Goal: Information Seeking & Learning: Check status

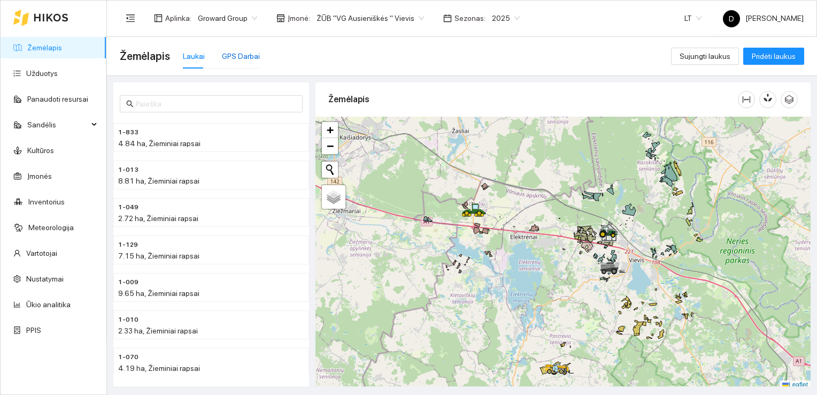
click at [234, 56] on div "GPS Darbai" at bounding box center [241, 56] width 38 height 12
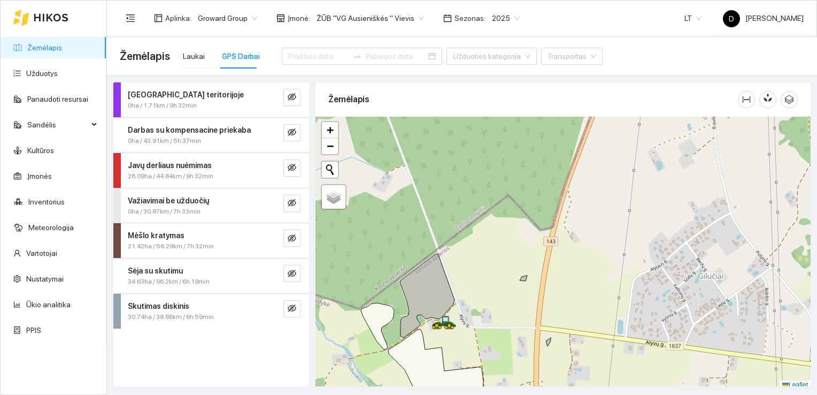
scroll to position [3, 0]
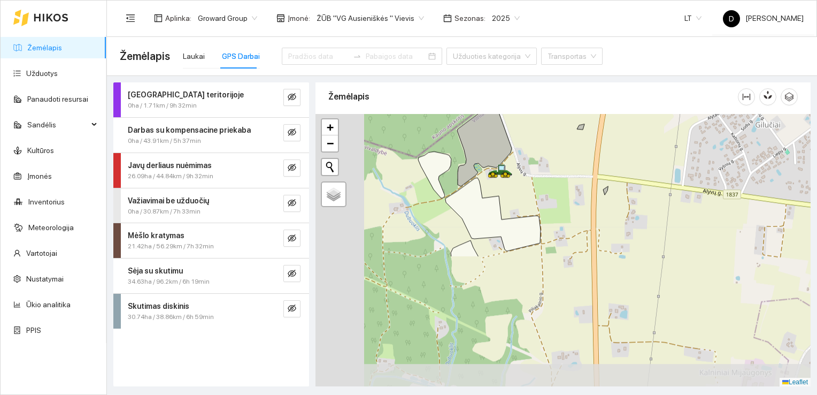
drag, startPoint x: 496, startPoint y: 304, endPoint x: 553, endPoint y: 155, distance: 159.2
click at [553, 155] on div at bounding box center [562, 250] width 495 height 273
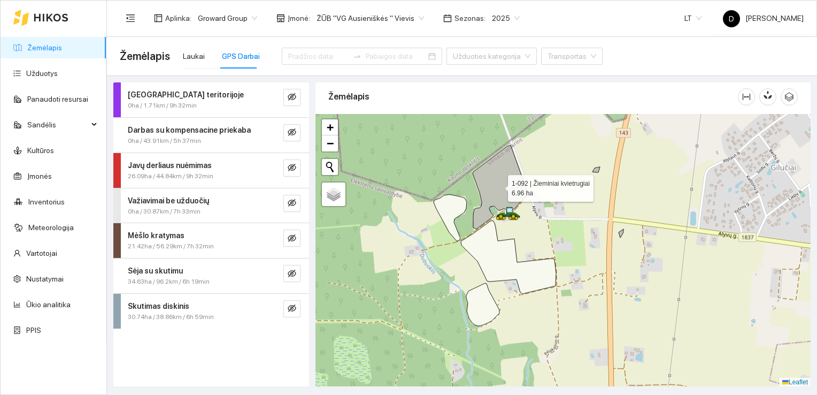
drag, startPoint x: 483, startPoint y: 142, endPoint x: 498, endPoint y: 185, distance: 45.5
click at [498, 185] on icon at bounding box center [500, 187] width 55 height 84
click at [158, 275] on span "Sėja su skutimu" at bounding box center [155, 271] width 55 height 12
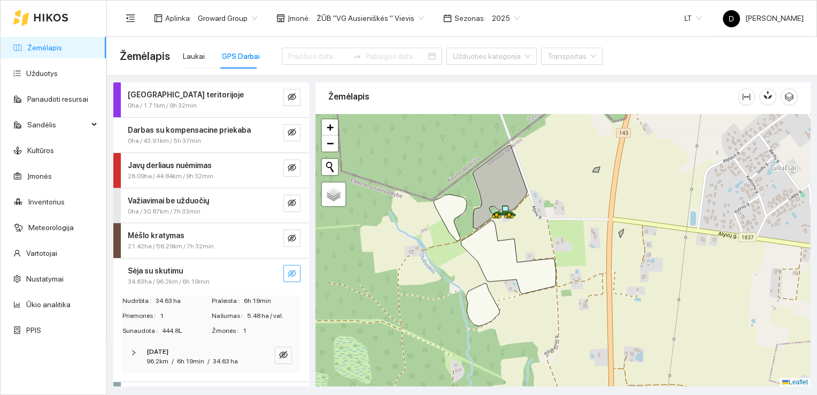
click at [288, 269] on icon "eye-invisible" at bounding box center [292, 273] width 9 height 9
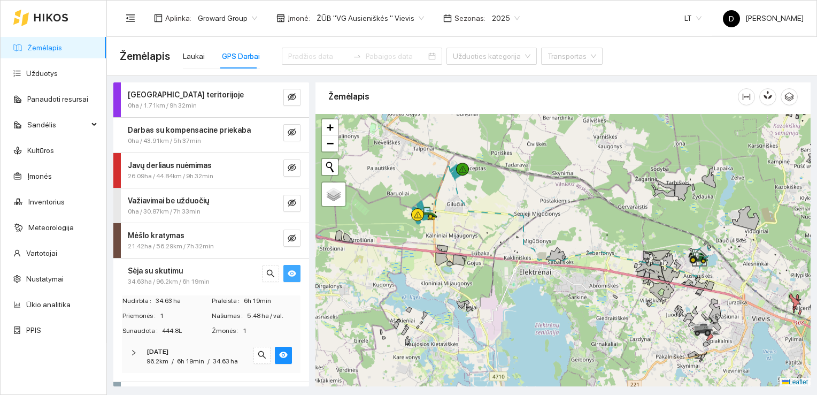
drag, startPoint x: 363, startPoint y: 262, endPoint x: 401, endPoint y: 251, distance: 39.6
click at [401, 251] on div at bounding box center [562, 250] width 495 height 273
click at [42, 69] on link "Užduotys" at bounding box center [42, 73] width 32 height 9
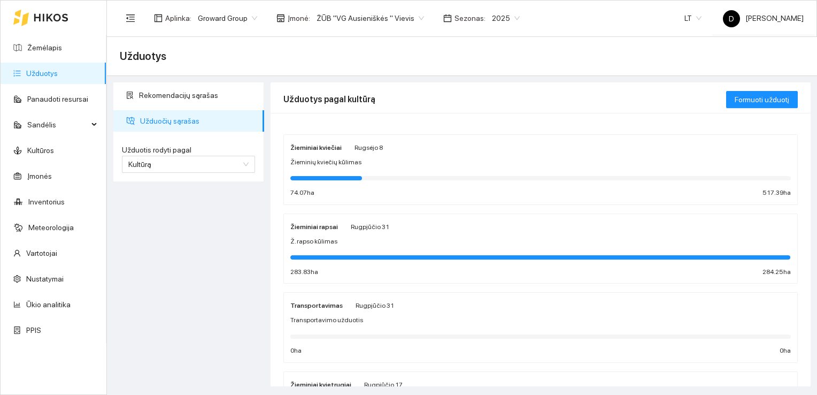
click at [318, 226] on strong "Žieminiai rapsai" at bounding box center [314, 226] width 48 height 7
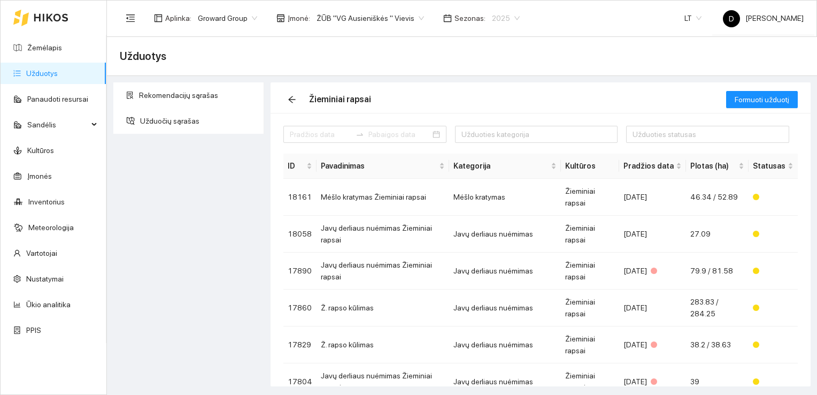
click at [492, 20] on span "2025" at bounding box center [506, 18] width 28 height 16
click at [485, 138] on div "2026" at bounding box center [492, 142] width 27 height 12
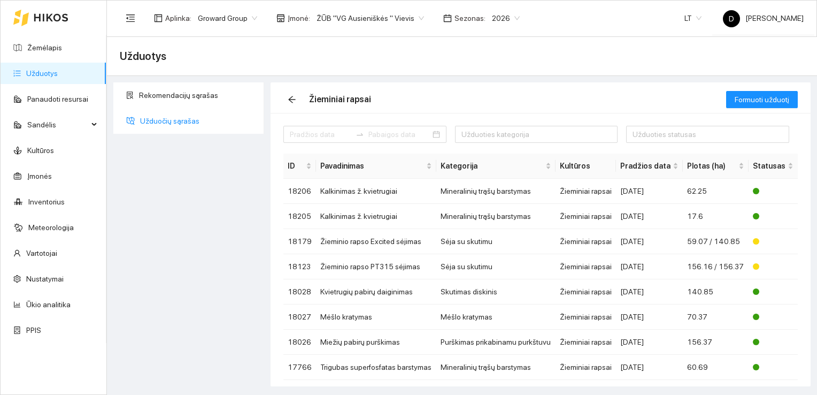
click at [171, 120] on span "Užduočių sąrašas" at bounding box center [197, 120] width 115 height 21
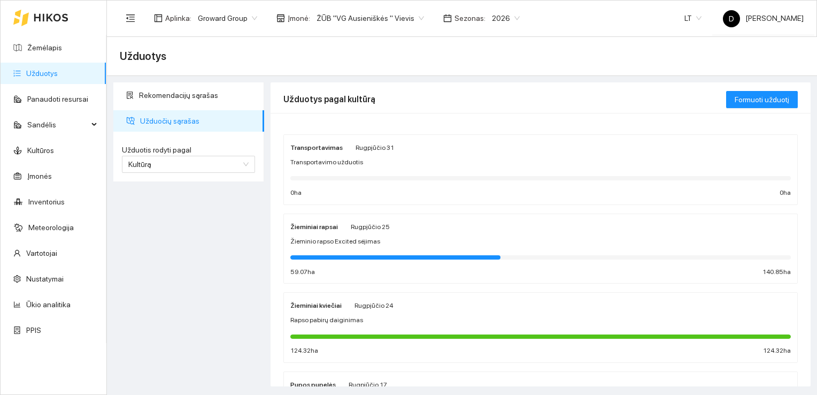
click at [320, 226] on strong "Žieminiai rapsai" at bounding box center [314, 226] width 48 height 7
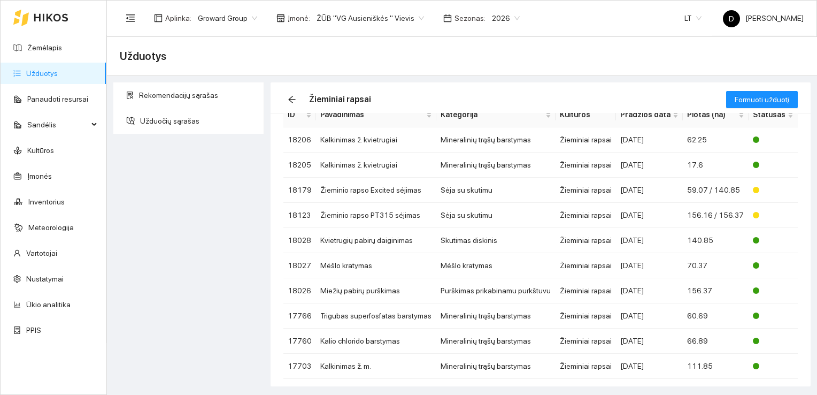
scroll to position [50, 0]
click at [370, 215] on td "Žieminio rapso PT315 sėjimas" at bounding box center [376, 216] width 120 height 25
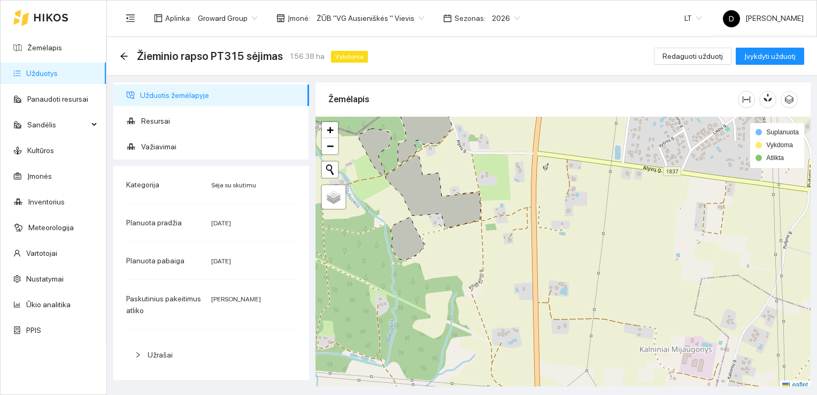
scroll to position [3, 0]
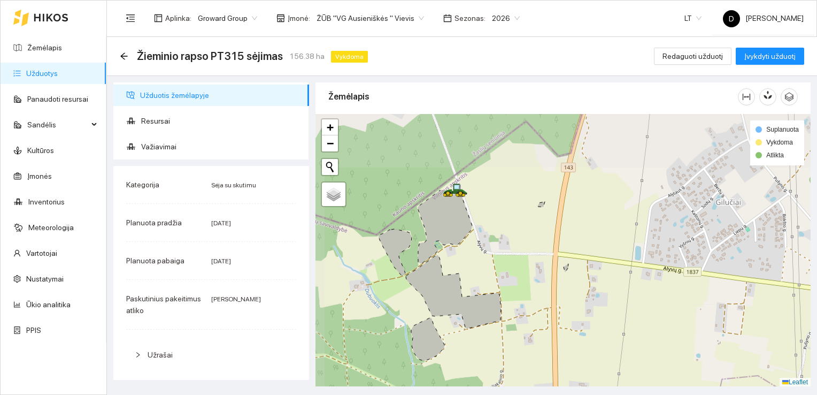
drag, startPoint x: 427, startPoint y: 132, endPoint x: 447, endPoint y: 235, distance: 105.2
click at [447, 235] on icon at bounding box center [445, 226] width 55 height 74
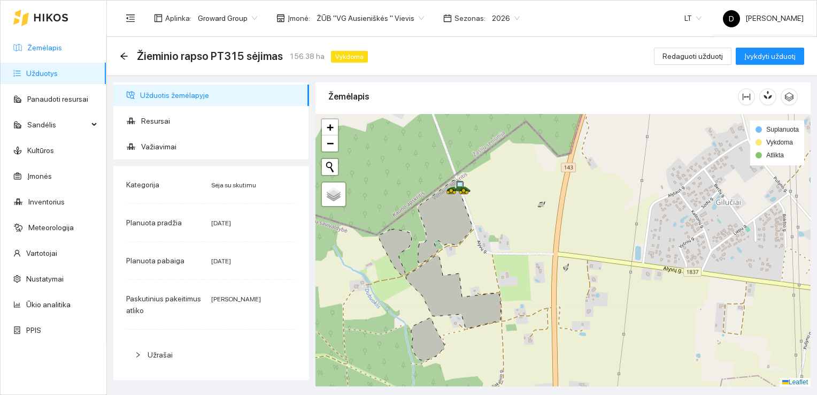
click at [45, 48] on link "Žemėlapis" at bounding box center [44, 47] width 35 height 9
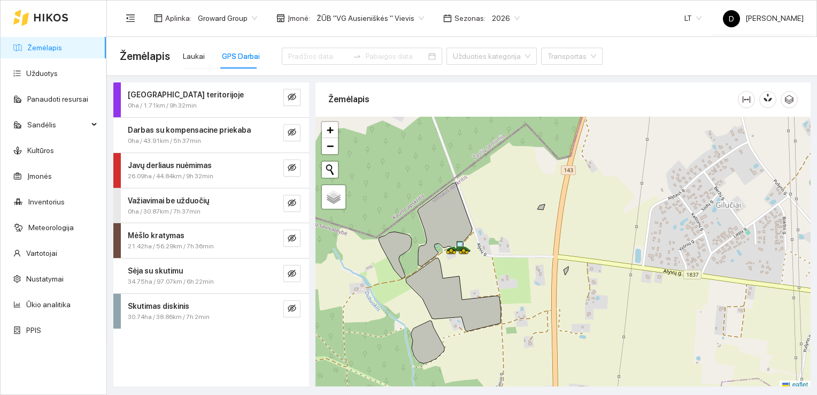
click at [199, 277] on span "34.75ha / 97.07km / 6h 22min" at bounding box center [171, 281] width 86 height 10
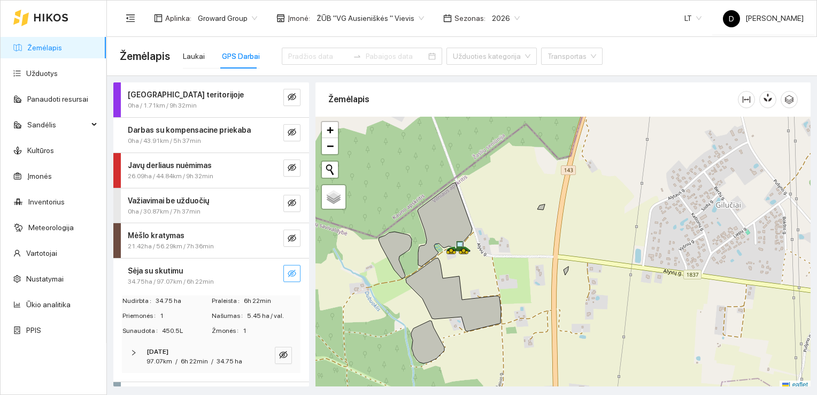
click at [288, 269] on icon "eye-invisible" at bounding box center [292, 273] width 9 height 9
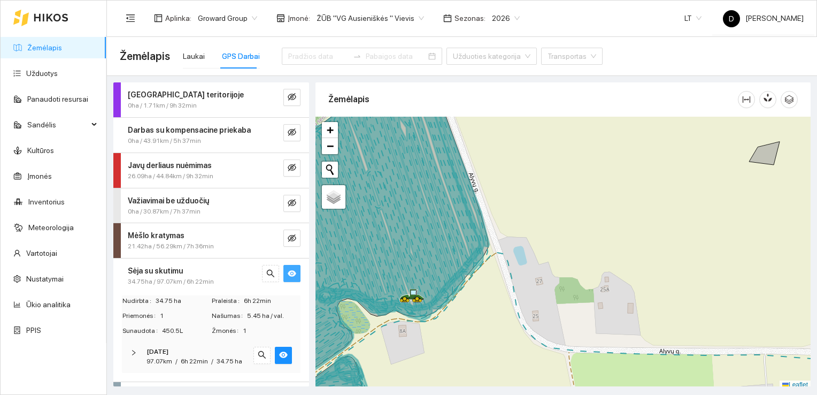
scroll to position [3, 0]
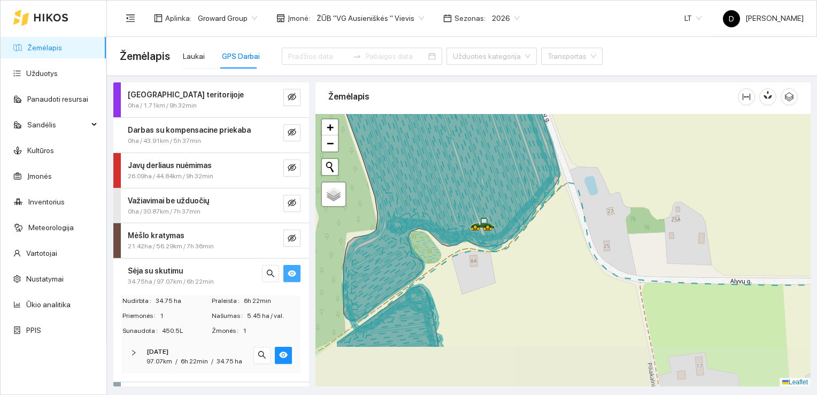
drag, startPoint x: 426, startPoint y: 259, endPoint x: 496, endPoint y: 196, distance: 94.6
click at [496, 196] on icon at bounding box center [451, 170] width 218 height 304
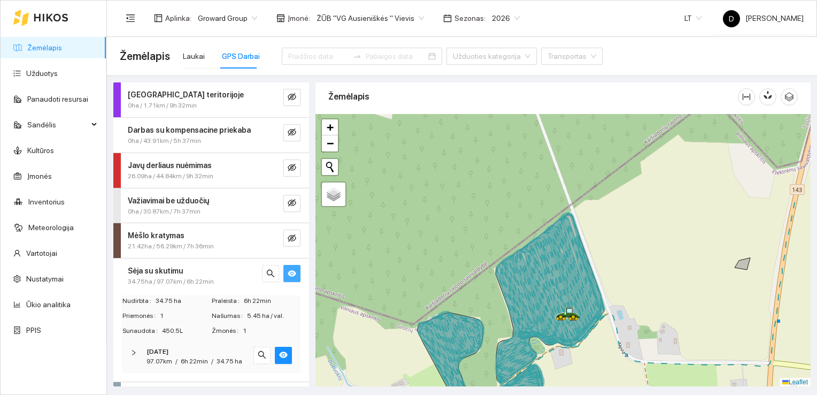
drag, startPoint x: 488, startPoint y: 174, endPoint x: 545, endPoint y: 269, distance: 111.3
click at [545, 268] on icon at bounding box center [550, 297] width 109 height 170
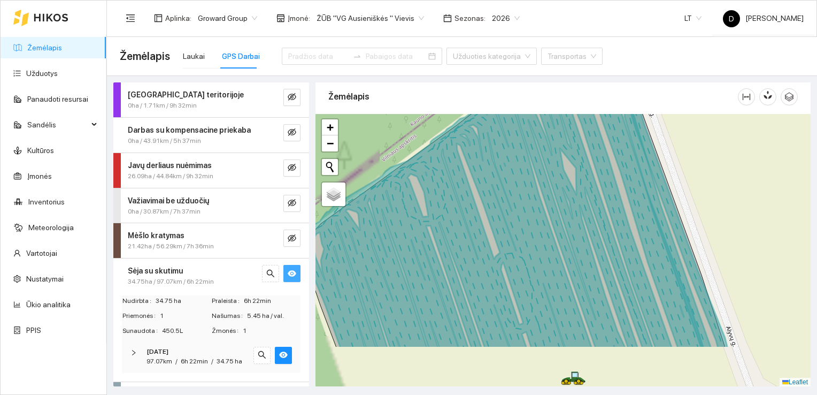
drag, startPoint x: 556, startPoint y: 280, endPoint x: 523, endPoint y: 212, distance: 76.0
click at [523, 212] on icon at bounding box center [516, 183] width 423 height 330
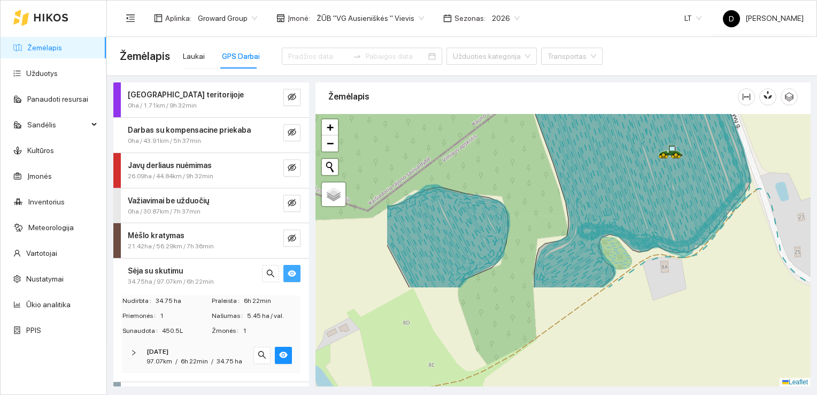
drag, startPoint x: 461, startPoint y: 299, endPoint x: 582, endPoint y: 172, distance: 175.4
click at [582, 172] on icon at bounding box center [642, 138] width 218 height 302
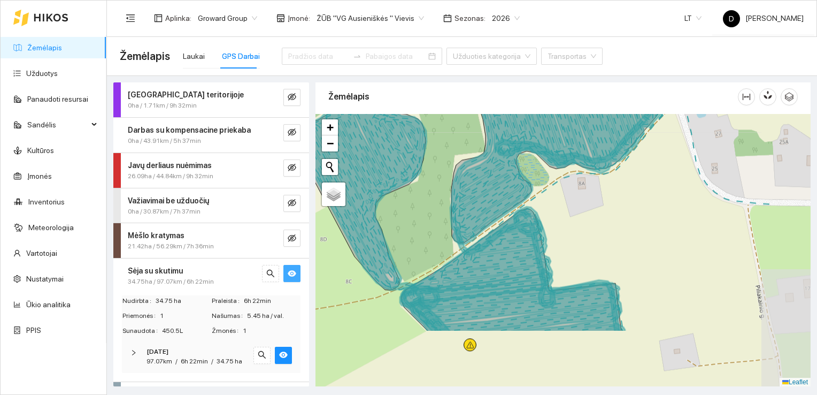
drag, startPoint x: 560, startPoint y: 277, endPoint x: 469, endPoint y: 179, distance: 133.9
click at [469, 179] on icon at bounding box center [559, 123] width 218 height 242
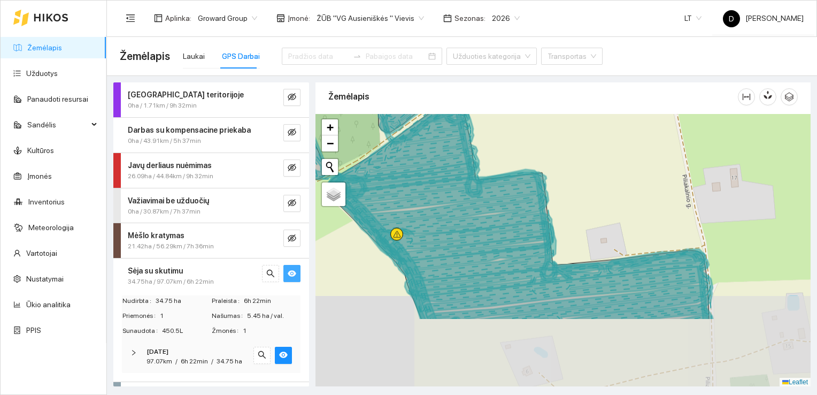
drag, startPoint x: 537, startPoint y: 342, endPoint x: 452, endPoint y: 209, distance: 157.6
click at [452, 209] on icon at bounding box center [445, 216] width 217 height 89
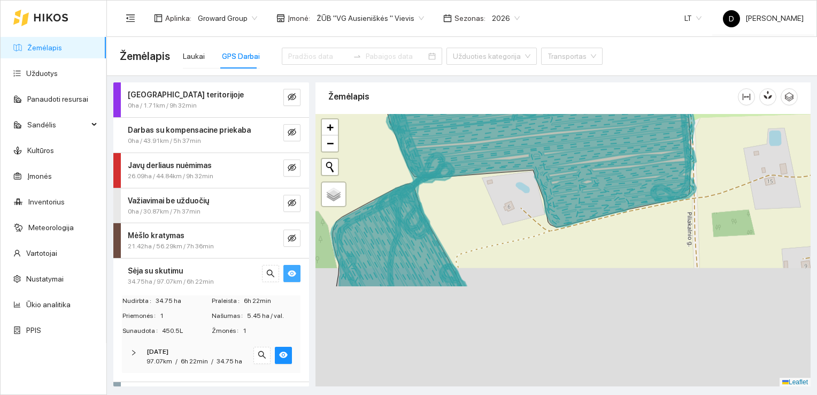
drag, startPoint x: 451, startPoint y: 329, endPoint x: 455, endPoint y: 233, distance: 96.9
click at [455, 233] on div at bounding box center [562, 250] width 495 height 273
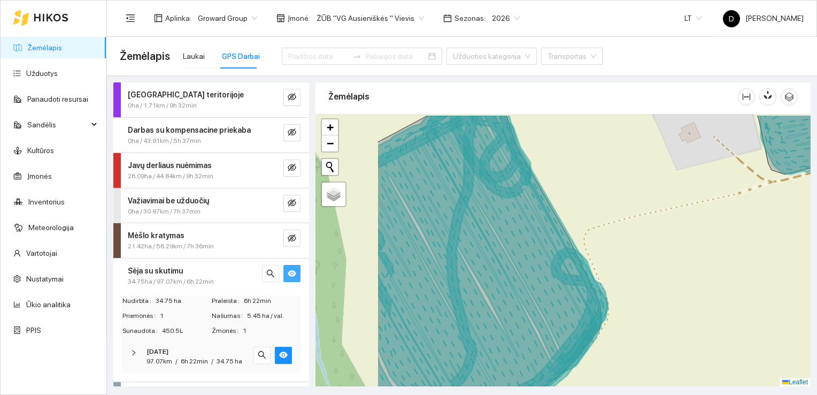
drag, startPoint x: 405, startPoint y: 252, endPoint x: 519, endPoint y: 280, distance: 117.7
click at [519, 281] on icon at bounding box center [508, 239] width 165 height 250
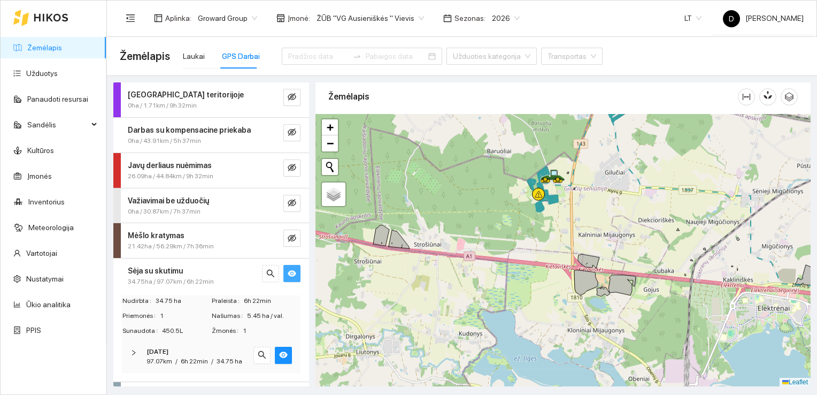
drag, startPoint x: 573, startPoint y: 346, endPoint x: 535, endPoint y: 296, distance: 63.4
click at [535, 296] on div at bounding box center [562, 250] width 495 height 273
click at [36, 72] on link "Užduotys" at bounding box center [42, 73] width 32 height 9
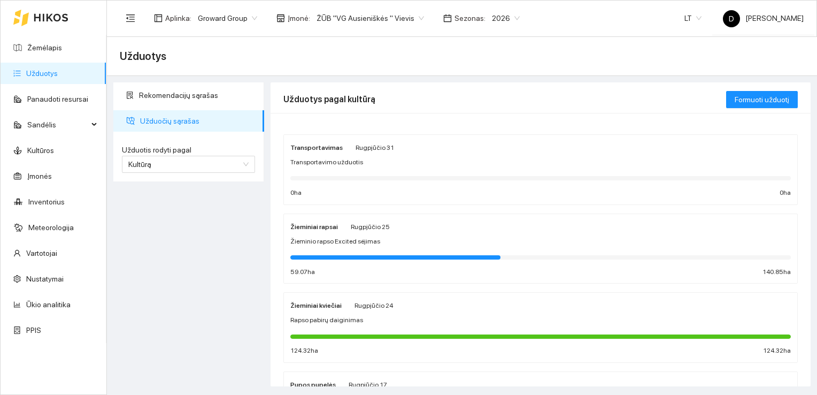
click at [365, 239] on span "Žieminio rapso Excited sėjimas" at bounding box center [335, 241] width 90 height 10
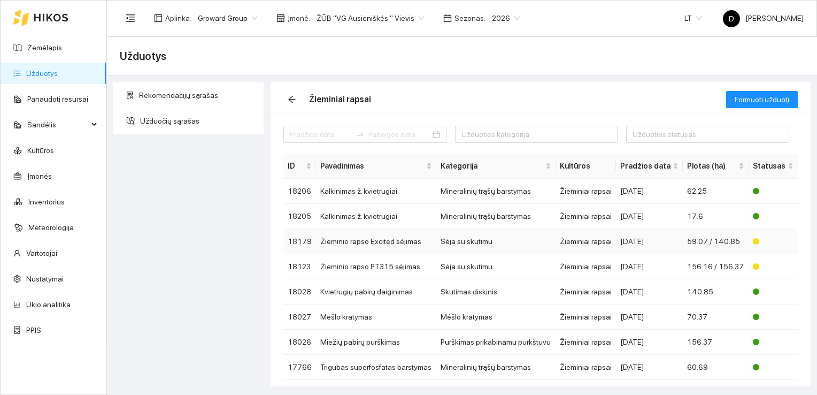
click at [404, 248] on td "Žieminio rapso Excited sėjimas" at bounding box center [376, 241] width 120 height 25
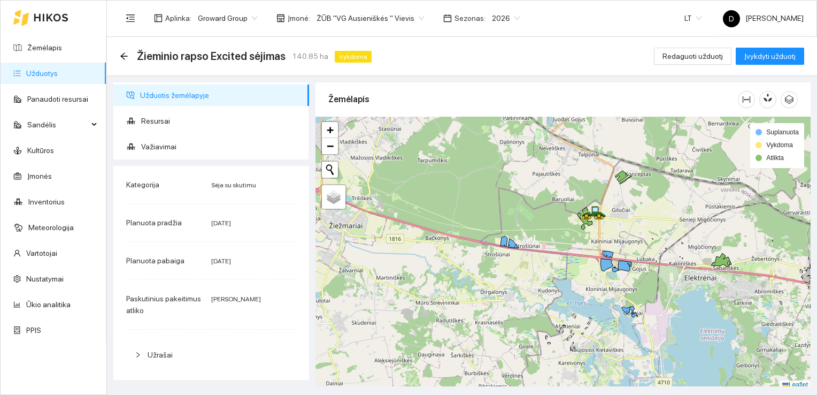
scroll to position [3, 0]
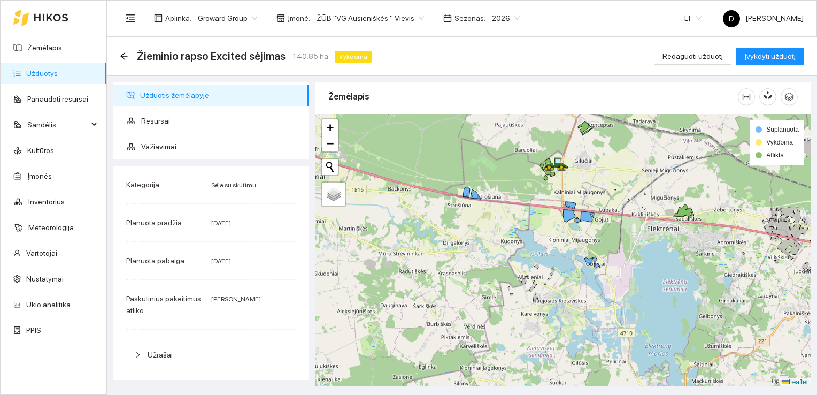
drag, startPoint x: 559, startPoint y: 303, endPoint x: 533, endPoint y: 272, distance: 41.0
click at [533, 272] on div at bounding box center [562, 250] width 495 height 273
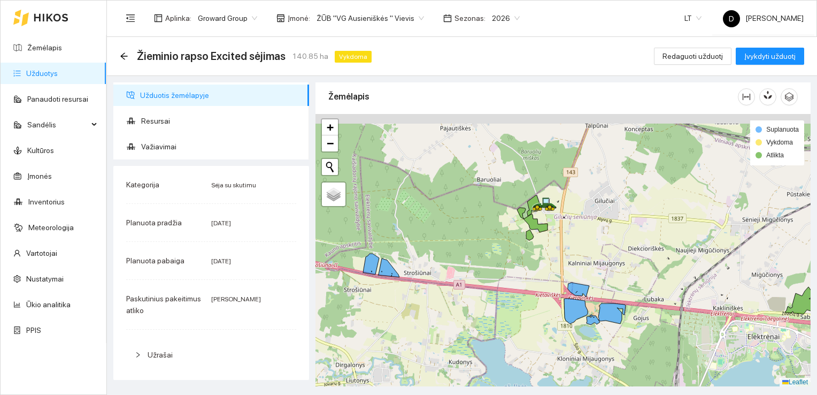
drag, startPoint x: 496, startPoint y: 132, endPoint x: 469, endPoint y: 237, distance: 108.1
click at [470, 234] on div at bounding box center [562, 250] width 495 height 273
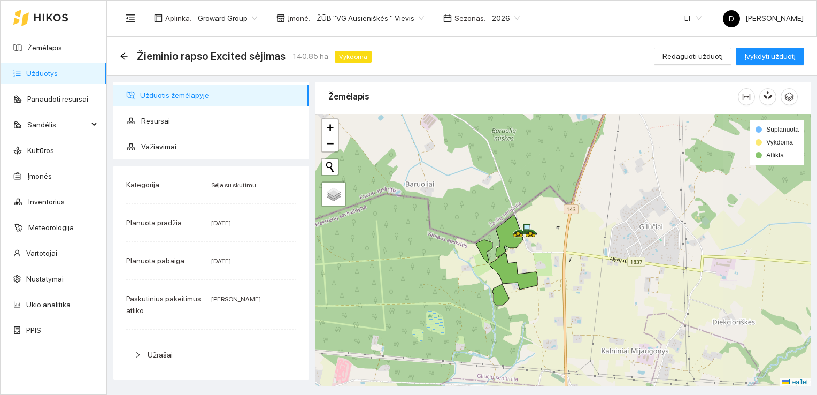
drag, startPoint x: 546, startPoint y: 217, endPoint x: 424, endPoint y: 268, distance: 132.9
click at [424, 268] on div at bounding box center [562, 250] width 495 height 273
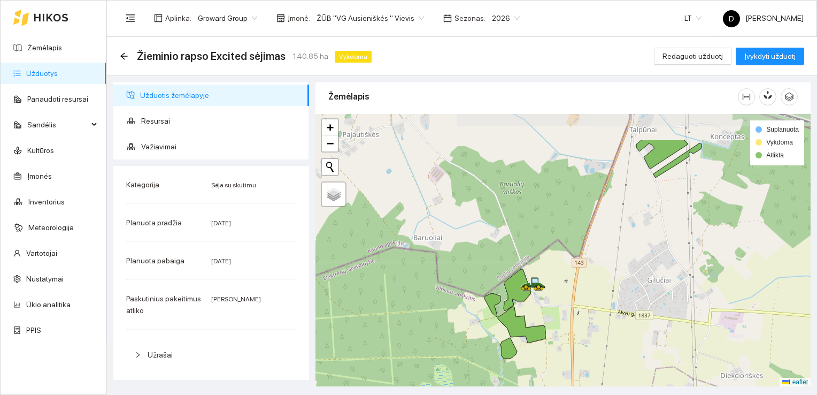
drag, startPoint x: 611, startPoint y: 185, endPoint x: 619, endPoint y: 246, distance: 61.9
click at [619, 246] on div at bounding box center [562, 250] width 495 height 273
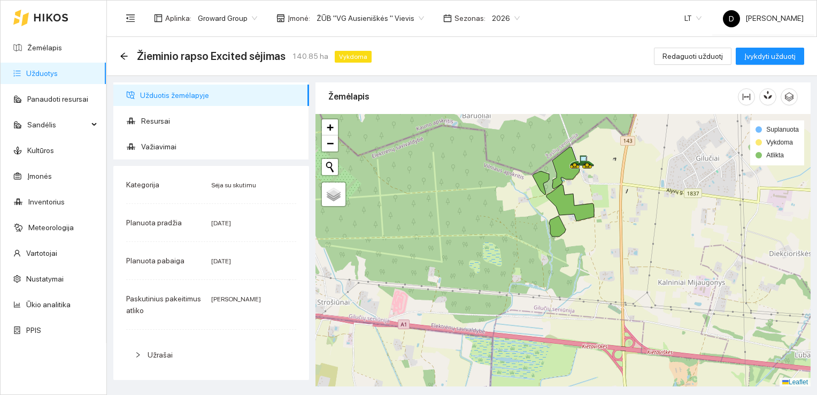
drag, startPoint x: 445, startPoint y: 347, endPoint x: 494, endPoint y: 216, distance: 140.6
click at [494, 217] on div at bounding box center [562, 250] width 495 height 273
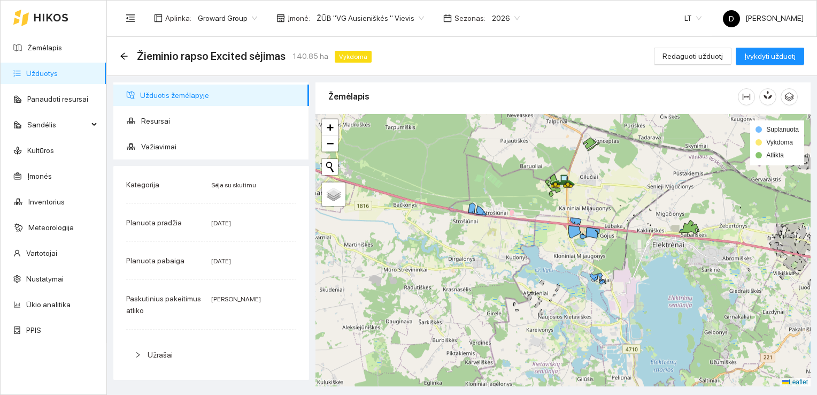
drag, startPoint x: 477, startPoint y: 328, endPoint x: 528, endPoint y: 229, distance: 111.2
click at [528, 229] on div at bounding box center [562, 250] width 495 height 273
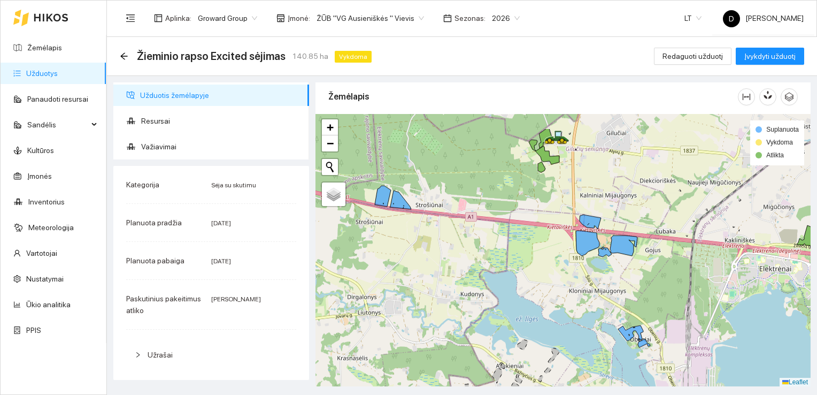
drag, startPoint x: 528, startPoint y: 234, endPoint x: 497, endPoint y: 276, distance: 52.4
click at [497, 276] on div at bounding box center [562, 250] width 495 height 273
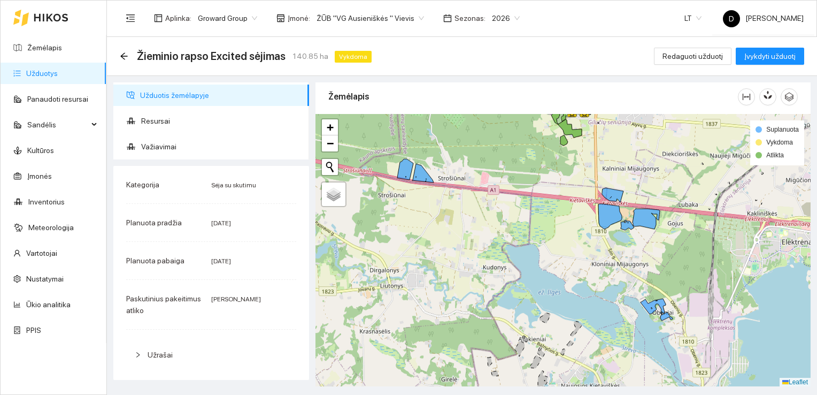
drag, startPoint x: 507, startPoint y: 285, endPoint x: 529, endPoint y: 259, distance: 34.9
click at [529, 259] on div at bounding box center [562, 250] width 495 height 273
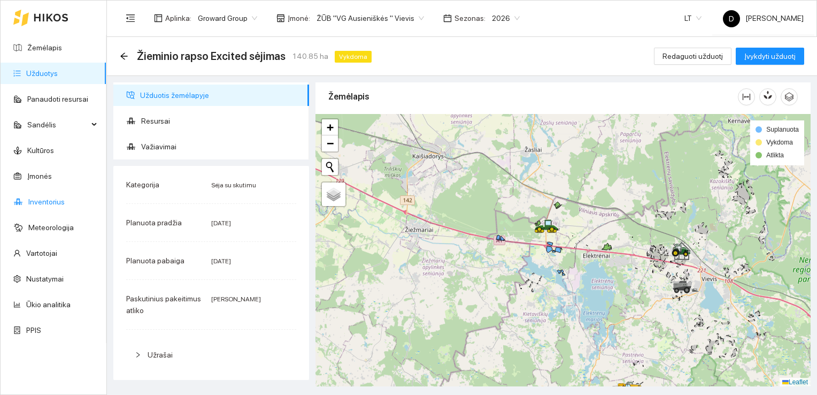
click at [50, 201] on link "Inventorius" at bounding box center [46, 201] width 36 height 9
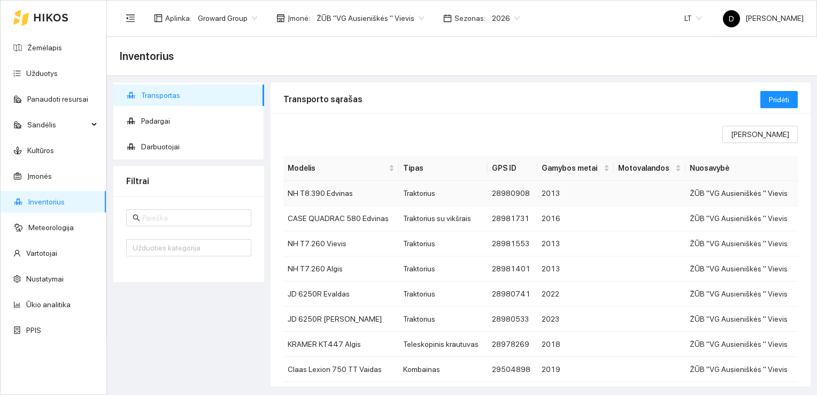
scroll to position [53, 0]
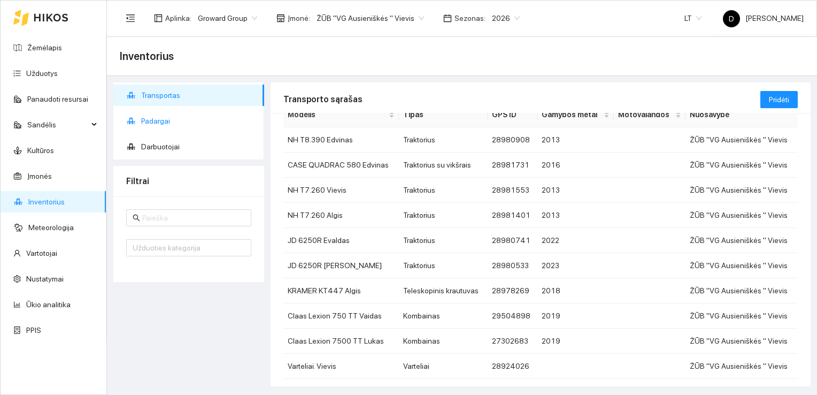
click at [145, 124] on span "Padargai" at bounding box center [198, 120] width 114 height 21
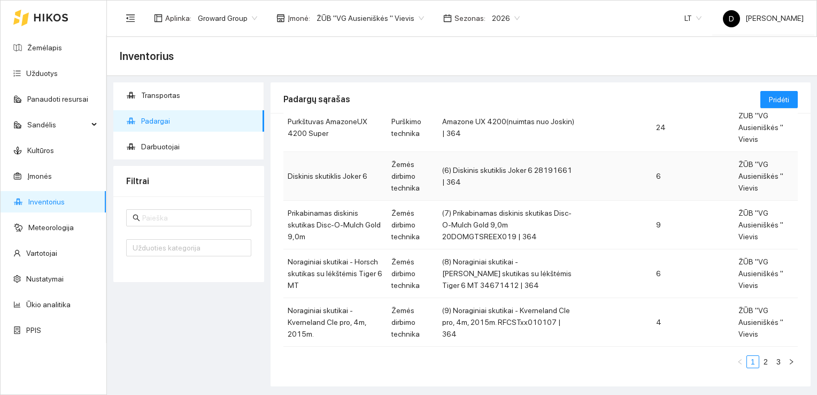
scroll to position [322, 0]
click at [760, 355] on link "2" at bounding box center [766, 360] width 12 height 12
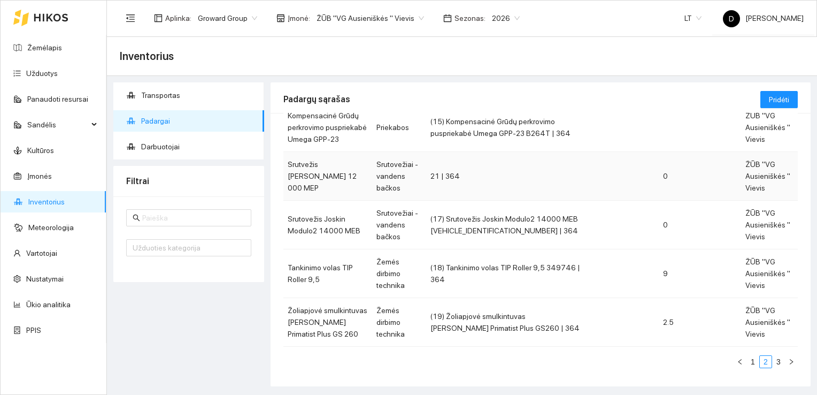
scroll to position [322, 0]
click at [773, 356] on link "3" at bounding box center [778, 360] width 12 height 12
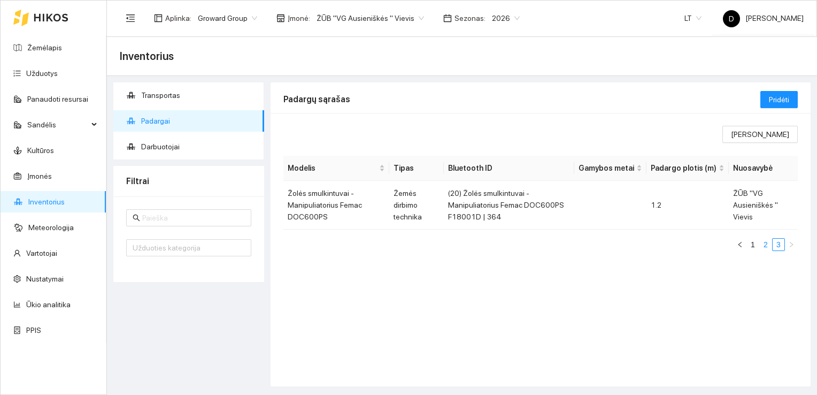
click at [764, 245] on link "2" at bounding box center [766, 244] width 12 height 12
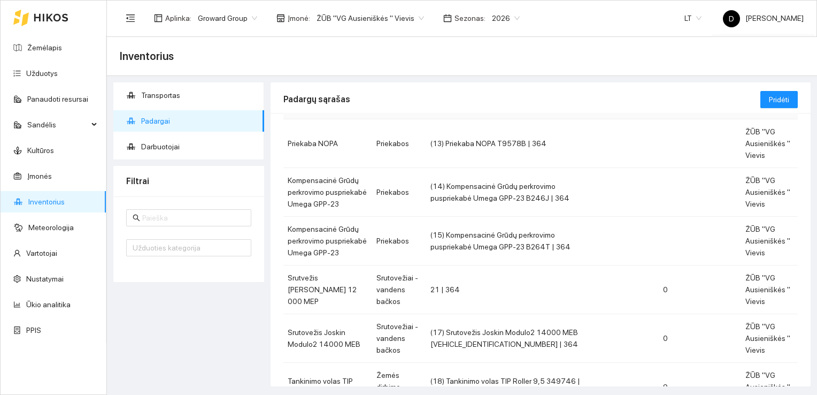
scroll to position [321, 0]
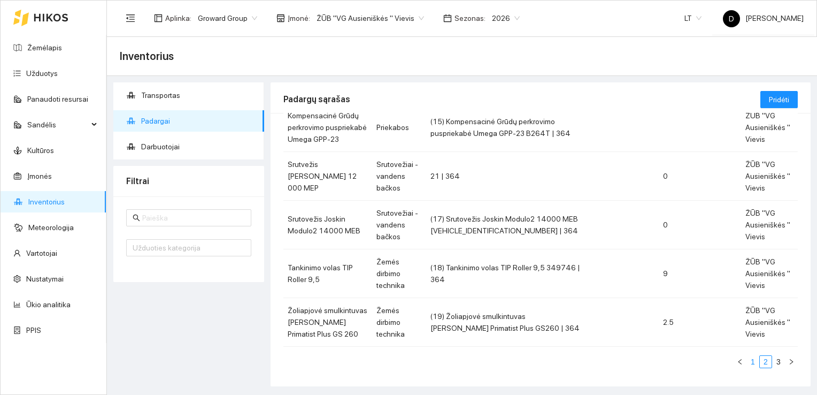
click at [747, 359] on link "1" at bounding box center [753, 361] width 12 height 12
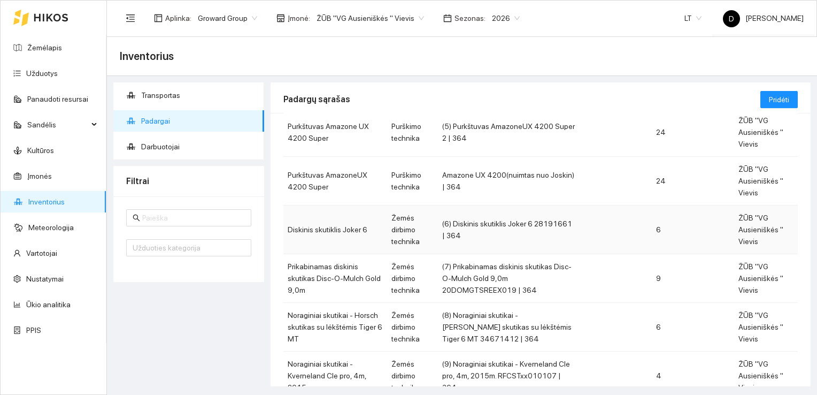
scroll to position [321, 0]
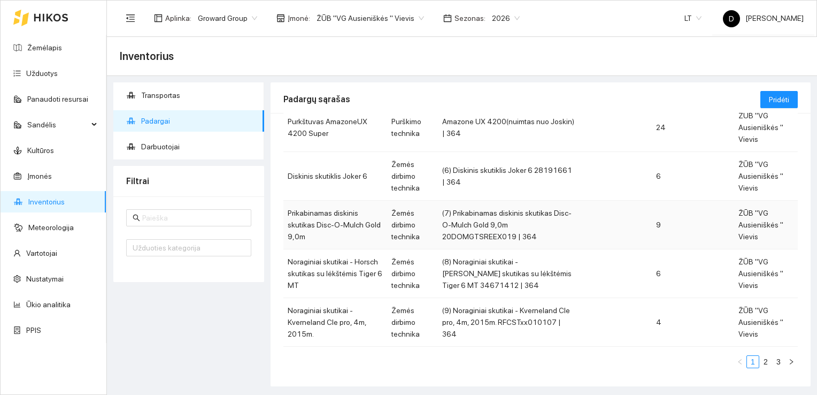
click at [766, 221] on td "ŽŪB "VG Ausieniškės " Vievis" at bounding box center [766, 224] width 64 height 49
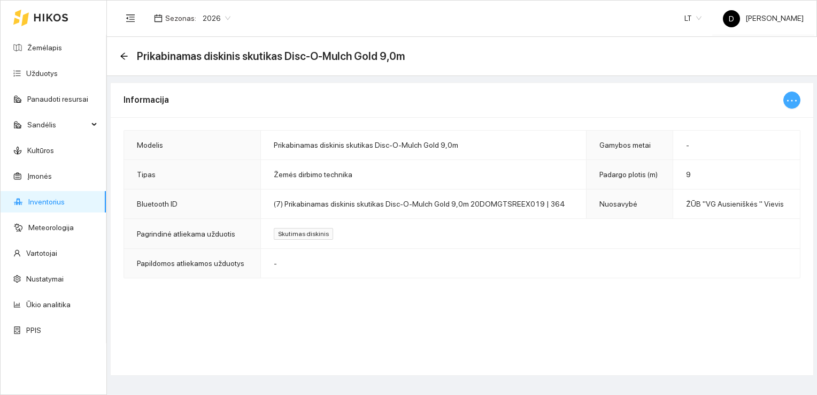
click at [792, 102] on icon "ellipsis" at bounding box center [791, 100] width 13 height 13
click at [783, 121] on span "Keisti informaciją" at bounding box center [768, 121] width 55 height 12
type input "Prikabinamas diskinis skutikas Disc-O-Mulch Gold 9,0m"
type input "9"
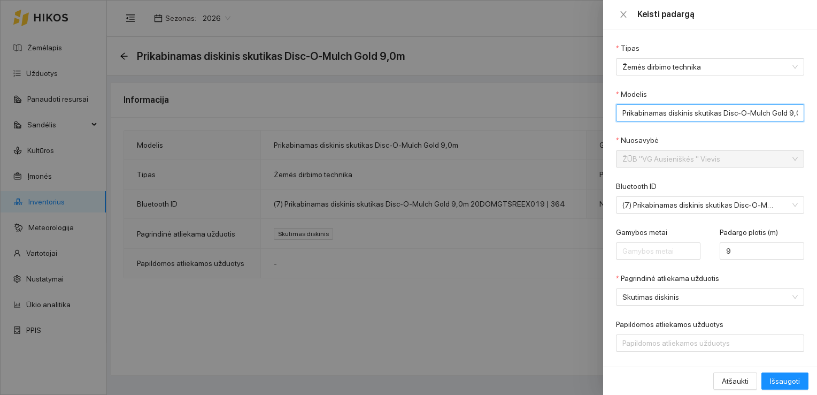
scroll to position [0, 8]
drag, startPoint x: 718, startPoint y: 111, endPoint x: 772, endPoint y: 117, distance: 54.3
click at [772, 117] on input "Prikabinamas diskinis skutikas Disc-O-Mulch Gold 9,0m" at bounding box center [710, 112] width 188 height 17
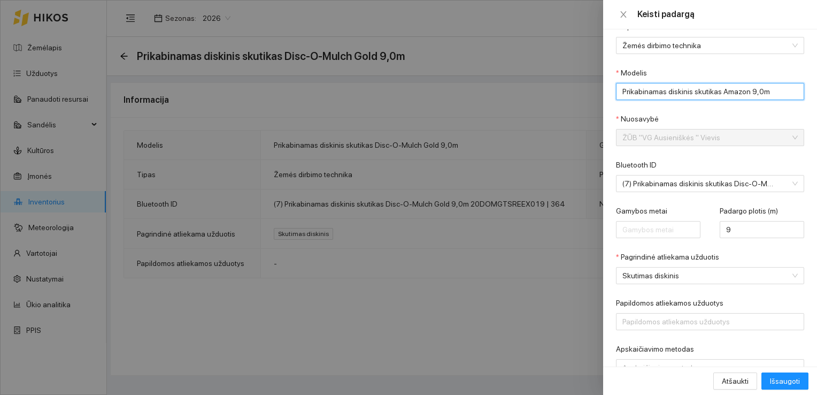
scroll to position [0, 0]
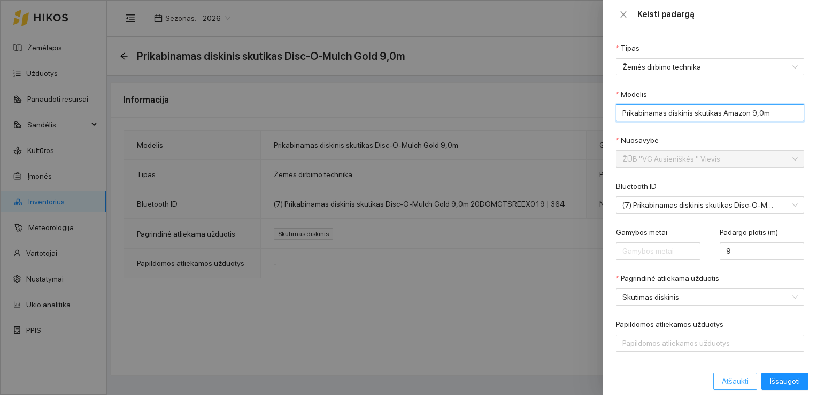
type input "Prikabinamas diskinis skutikas Amazon 9,0m"
click at [730, 381] on span "Atšaukti" at bounding box center [735, 381] width 27 height 12
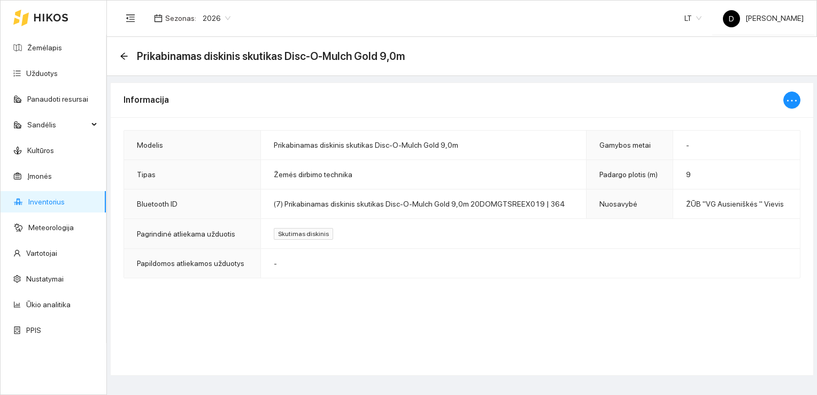
click at [434, 270] on td "-" at bounding box center [530, 263] width 539 height 29
click at [48, 47] on link "Žemėlapis" at bounding box center [44, 47] width 35 height 9
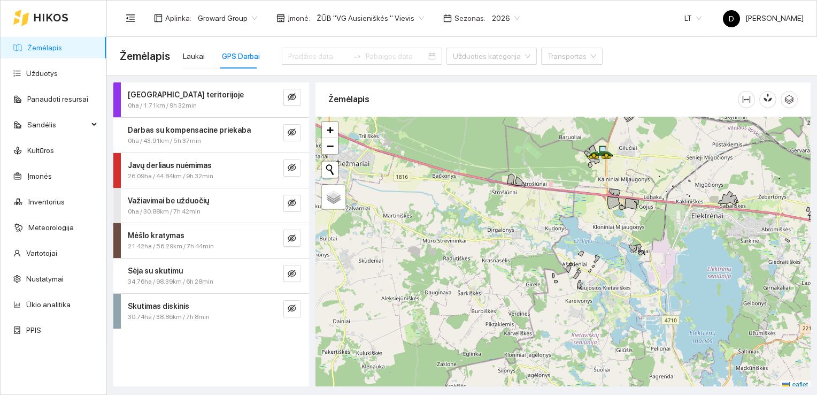
scroll to position [3, 0]
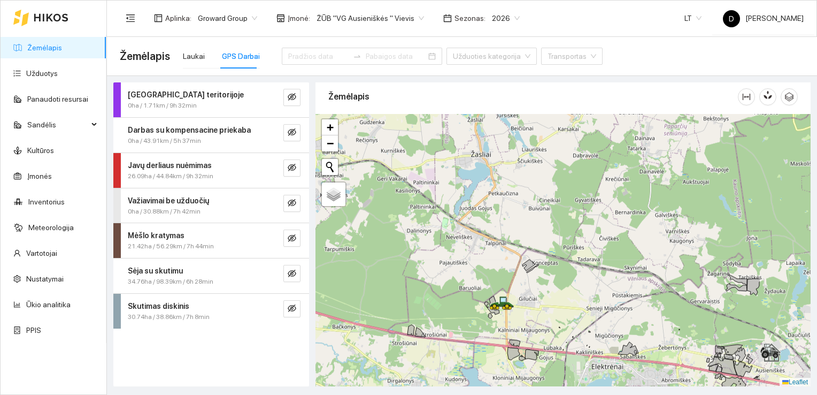
drag, startPoint x: 568, startPoint y: 184, endPoint x: 468, endPoint y: 337, distance: 182.7
click at [468, 337] on div at bounding box center [562, 250] width 495 height 273
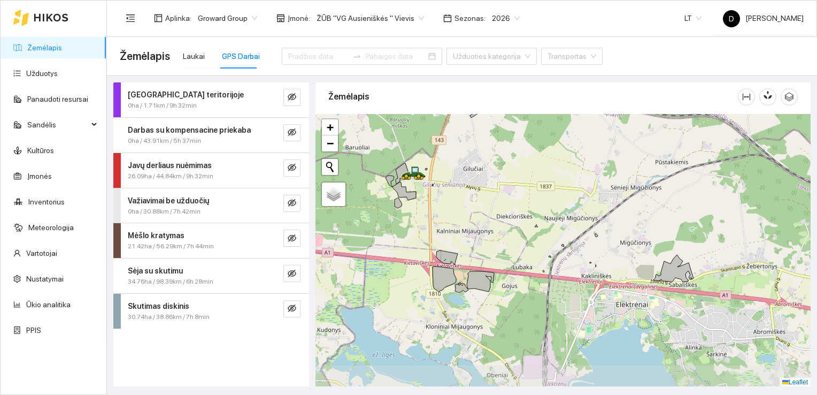
drag, startPoint x: 586, startPoint y: 311, endPoint x: 474, endPoint y: 221, distance: 144.1
click at [474, 221] on div at bounding box center [562, 250] width 495 height 273
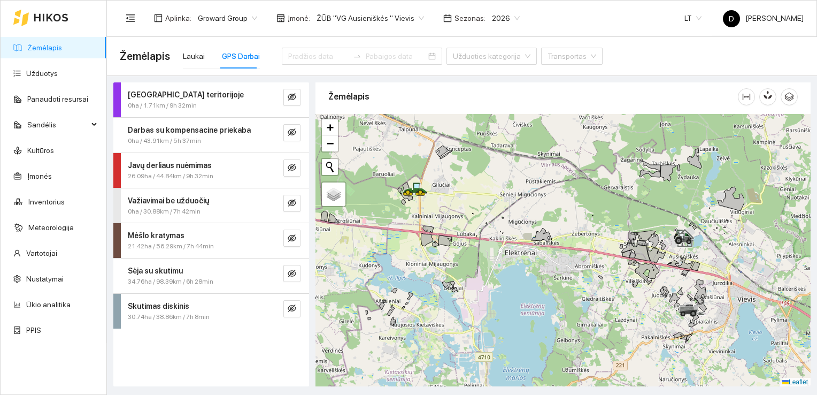
drag, startPoint x: 697, startPoint y: 335, endPoint x: 582, endPoint y: 284, distance: 125.9
click at [582, 284] on div at bounding box center [562, 250] width 495 height 273
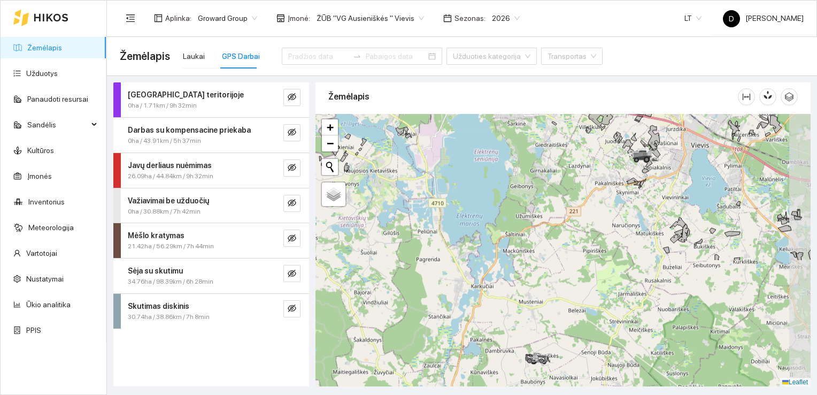
drag, startPoint x: 714, startPoint y: 341, endPoint x: 663, endPoint y: 180, distance: 168.7
click at [663, 180] on div at bounding box center [562, 250] width 495 height 273
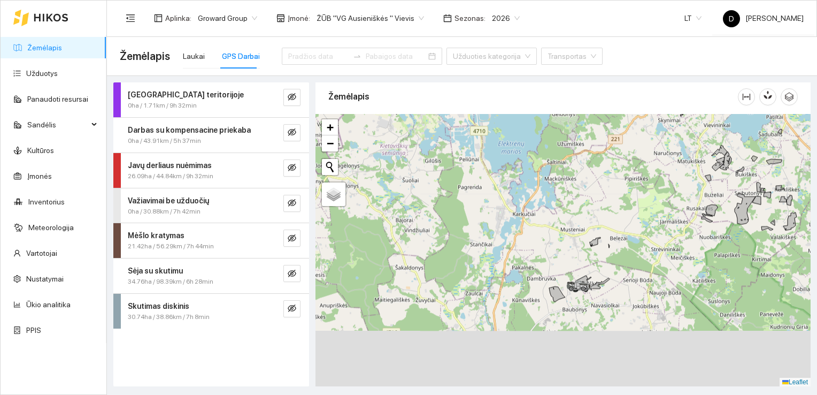
drag, startPoint x: 605, startPoint y: 347, endPoint x: 659, endPoint y: 241, distance: 118.6
click at [665, 234] on div at bounding box center [562, 250] width 495 height 273
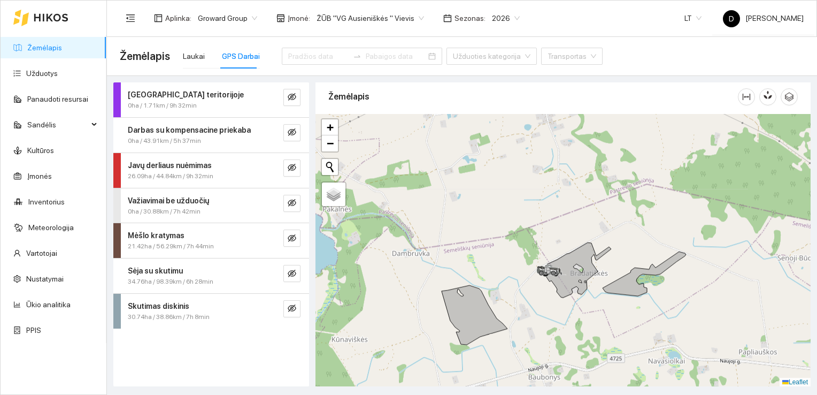
drag, startPoint x: 515, startPoint y: 198, endPoint x: 627, endPoint y: 308, distance: 157.3
click at [627, 308] on div at bounding box center [562, 250] width 495 height 273
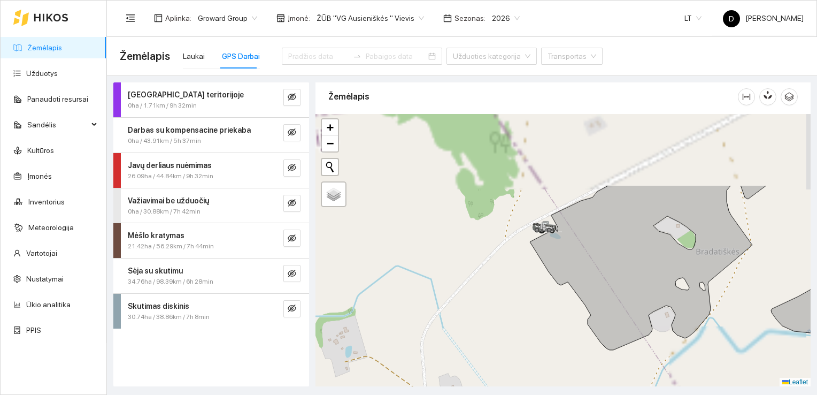
drag, startPoint x: 473, startPoint y: 205, endPoint x: 639, endPoint y: 313, distance: 198.7
click at [701, 304] on icon at bounding box center [648, 267] width 237 height 165
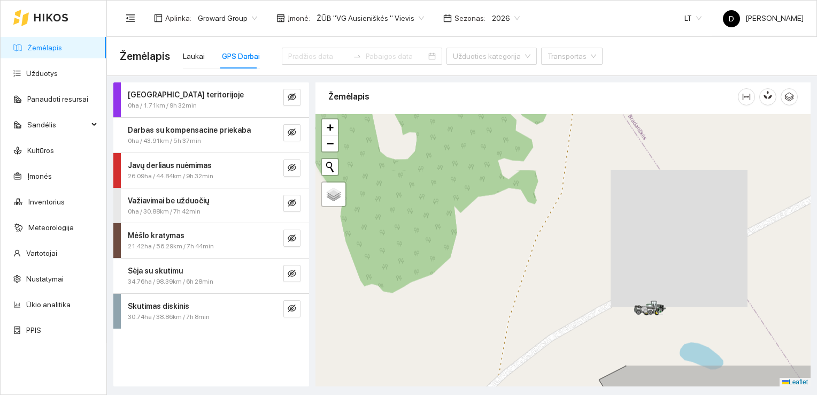
drag, startPoint x: 430, startPoint y: 143, endPoint x: 647, endPoint y: 422, distance: 353.8
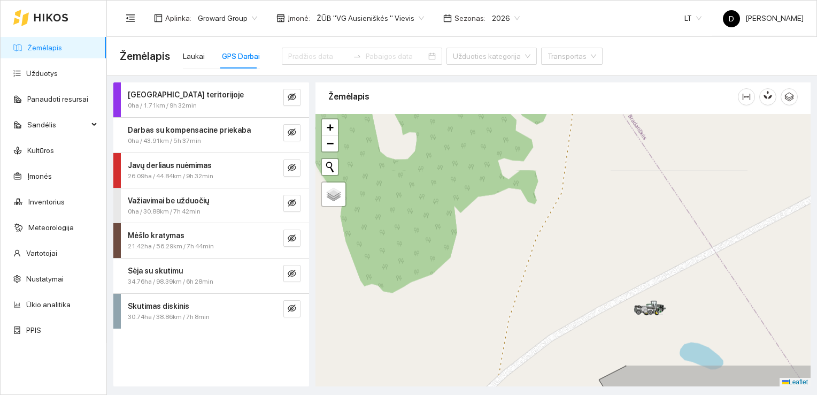
click at [647, 394] on html "Žemėlapis Užduotys Panaudoti resursai Sandėlis Kultūros Įmonės Inventorius Mete…" at bounding box center [408, 197] width 817 height 395
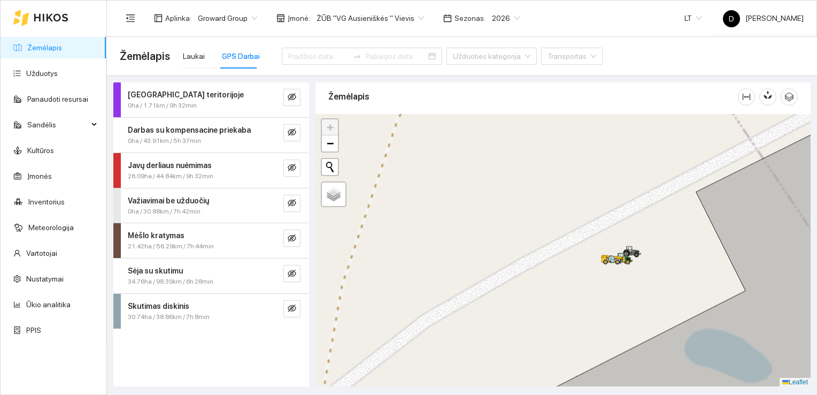
drag, startPoint x: 667, startPoint y: 245, endPoint x: 540, endPoint y: 292, distance: 135.6
click at [541, 292] on div at bounding box center [562, 250] width 495 height 273
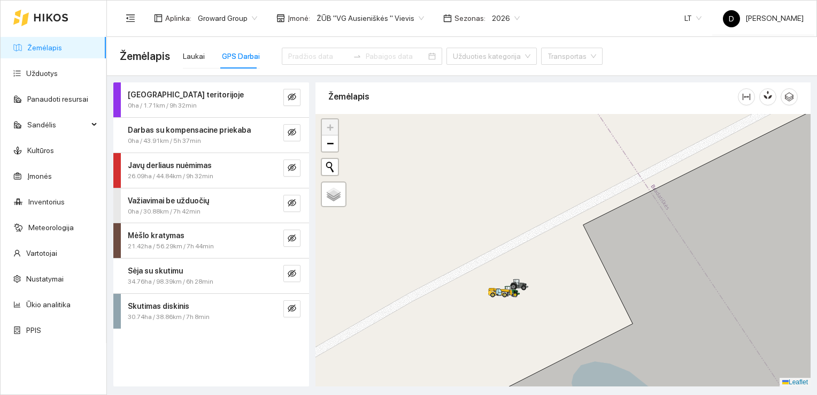
click at [596, 312] on div at bounding box center [562, 250] width 495 height 273
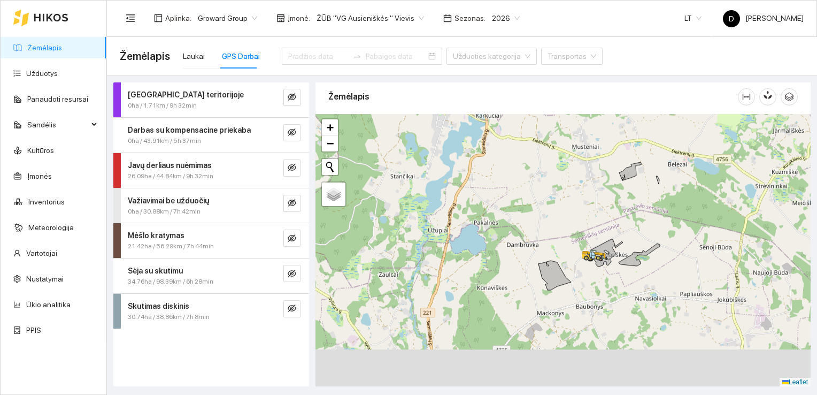
drag, startPoint x: 455, startPoint y: 208, endPoint x: 450, endPoint y: 180, distance: 28.8
click at [450, 180] on div at bounding box center [562, 250] width 495 height 273
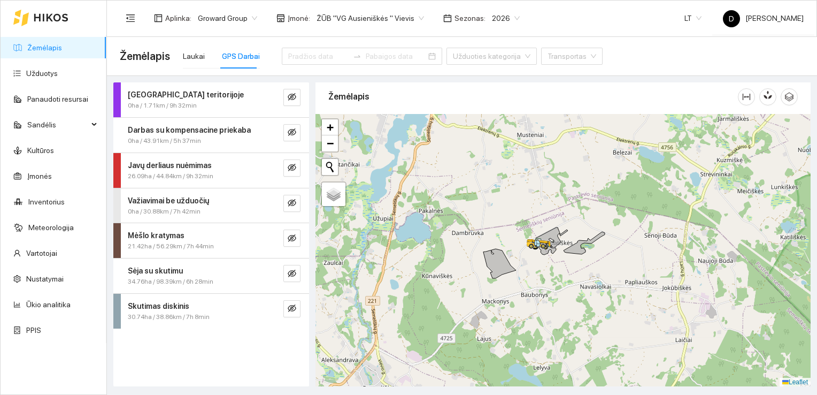
drag, startPoint x: 541, startPoint y: 206, endPoint x: 539, endPoint y: 305, distance: 98.9
click at [539, 307] on div at bounding box center [562, 250] width 495 height 273
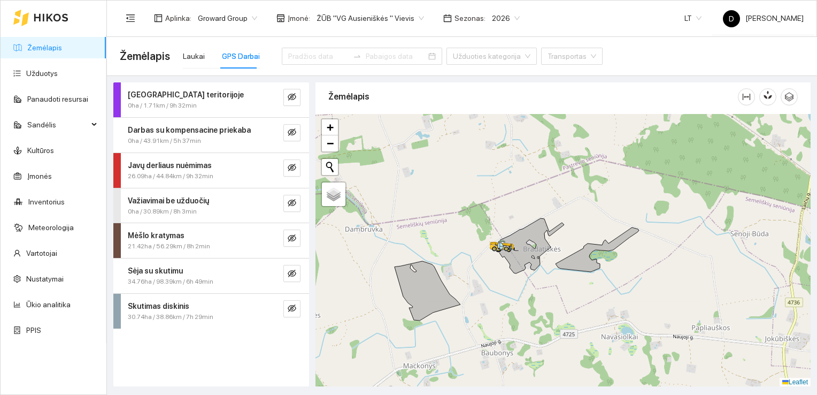
drag, startPoint x: 547, startPoint y: 234, endPoint x: 489, endPoint y: 290, distance: 81.3
click at [489, 290] on div at bounding box center [562, 250] width 495 height 273
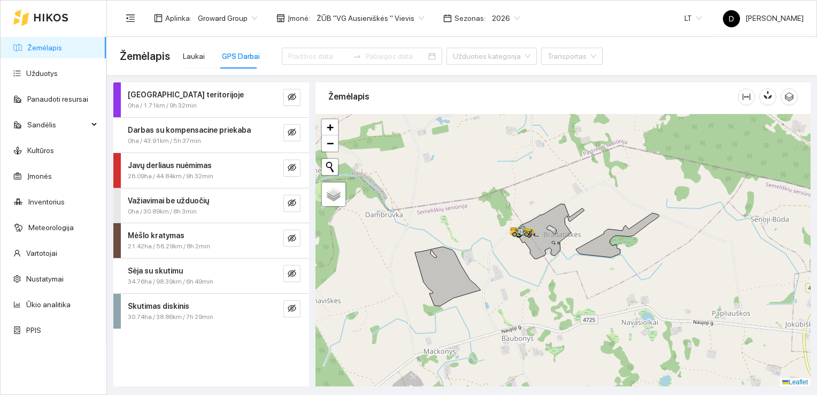
drag, startPoint x: 512, startPoint y: 309, endPoint x: 532, endPoint y: 295, distance: 24.9
click at [532, 295] on div at bounding box center [562, 250] width 495 height 273
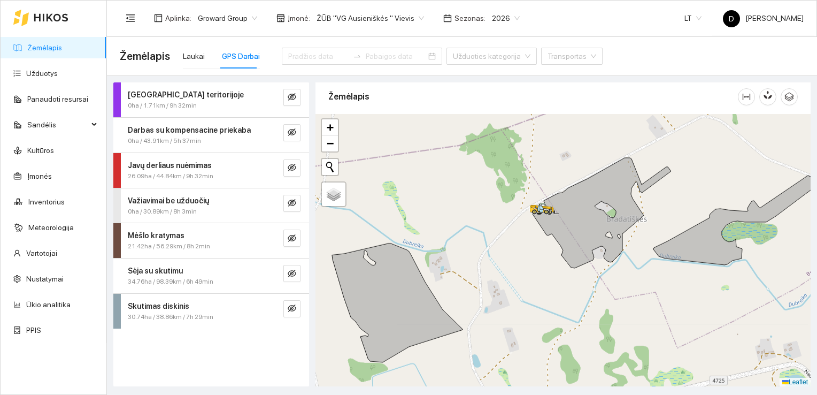
drag, startPoint x: 484, startPoint y: 262, endPoint x: 520, endPoint y: 307, distance: 57.1
click at [520, 307] on div at bounding box center [562, 250] width 495 height 273
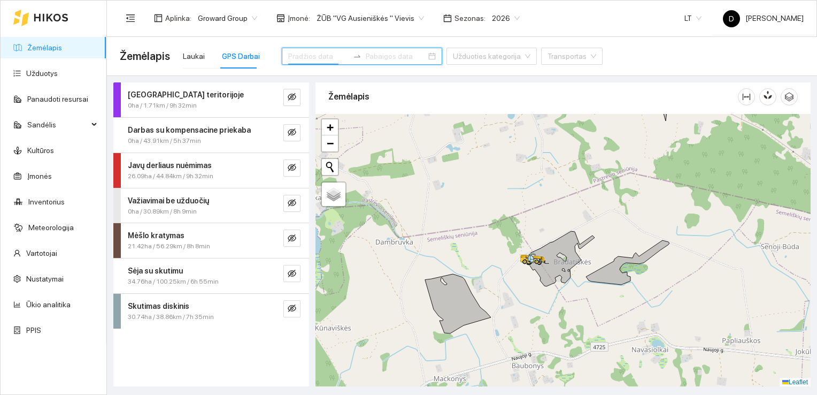
click at [306, 59] on input at bounding box center [318, 56] width 60 height 12
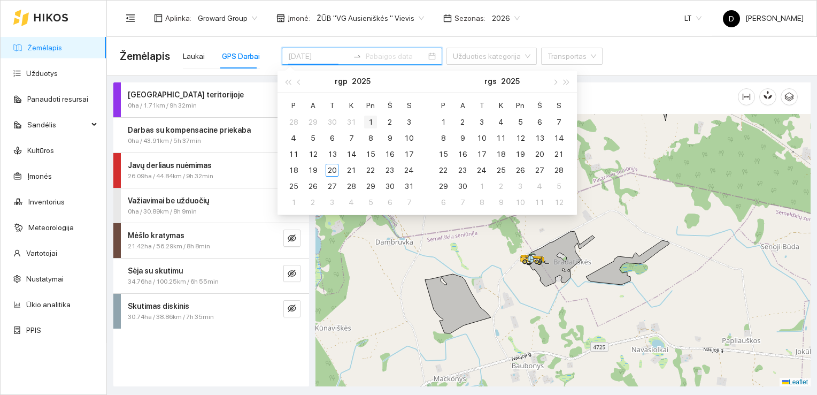
type input "[DATE]"
click at [302, 83] on button "button" at bounding box center [299, 81] width 12 height 21
type input "[DATE]"
click at [373, 185] on div "1" at bounding box center [370, 186] width 13 height 13
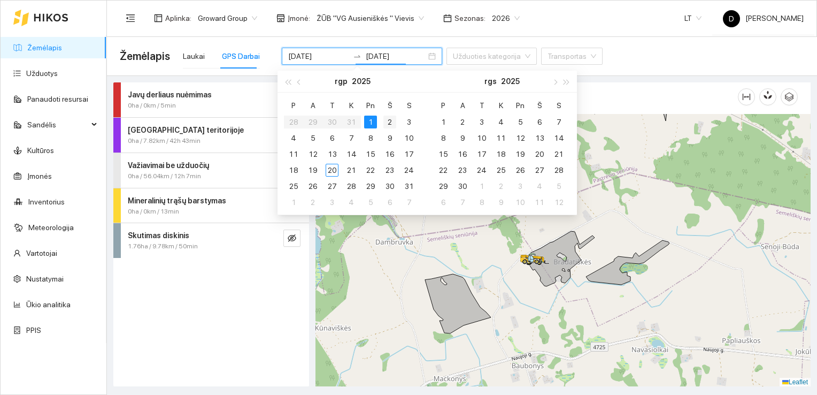
type input "[DATE]"
click at [333, 170] on div "20" at bounding box center [332, 170] width 13 height 13
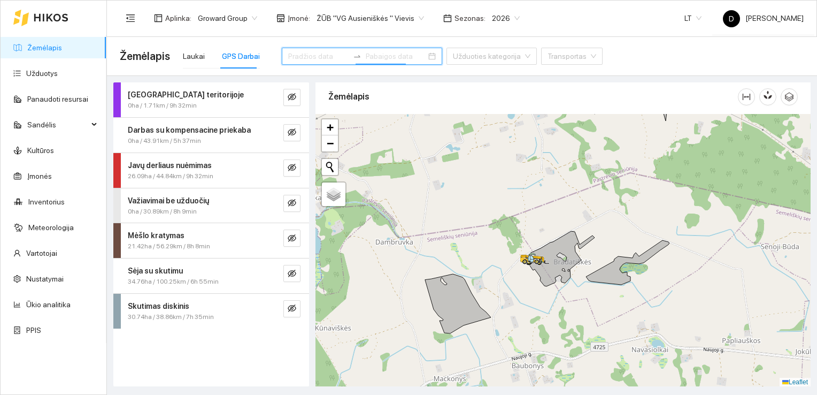
click at [295, 57] on input at bounding box center [318, 56] width 60 height 12
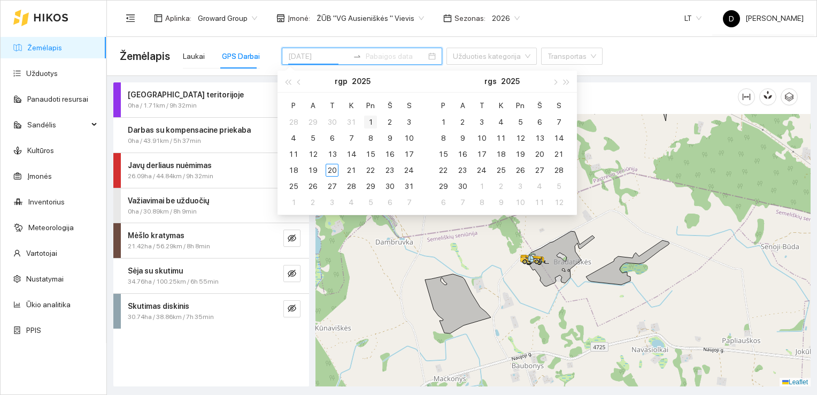
click at [371, 121] on div "1" at bounding box center [370, 121] width 13 height 13
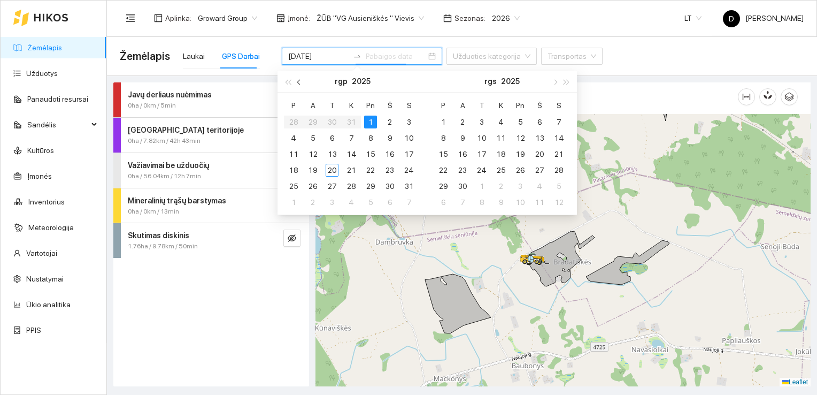
click at [298, 82] on span "button" at bounding box center [299, 81] width 5 height 5
click at [326, 55] on input "[DATE]" at bounding box center [318, 56] width 60 height 12
click at [299, 79] on button "button" at bounding box center [299, 81] width 12 height 21
type input "[DATE]"
click at [352, 169] on div "24" at bounding box center [351, 170] width 13 height 13
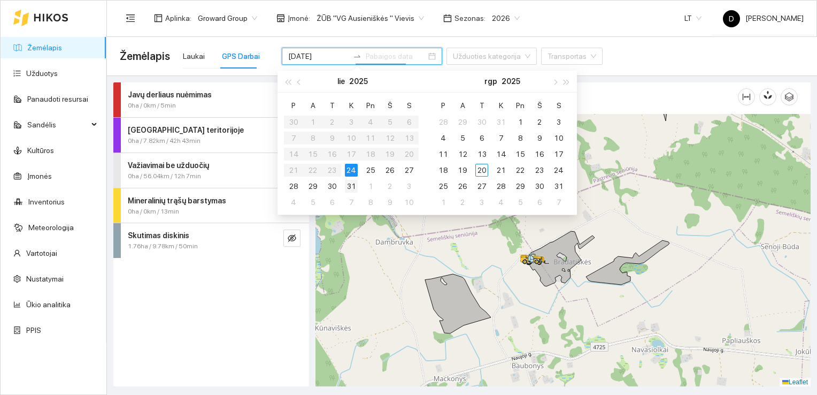
type input "[DATE]"
click at [351, 187] on div "31" at bounding box center [351, 186] width 13 height 13
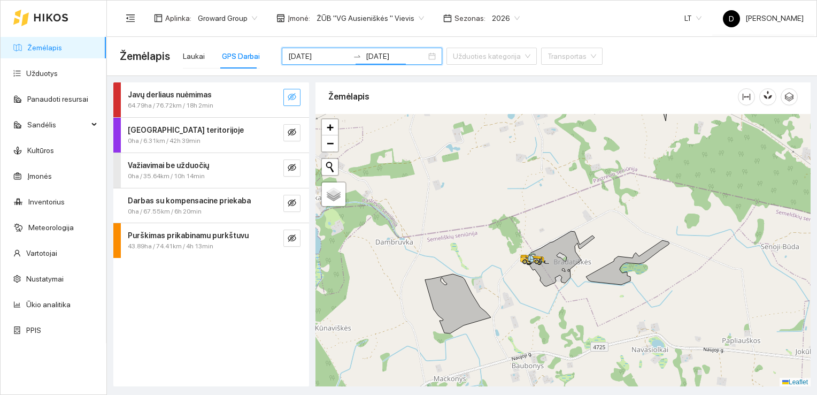
click at [292, 94] on icon "eye-invisible" at bounding box center [292, 96] width 9 height 7
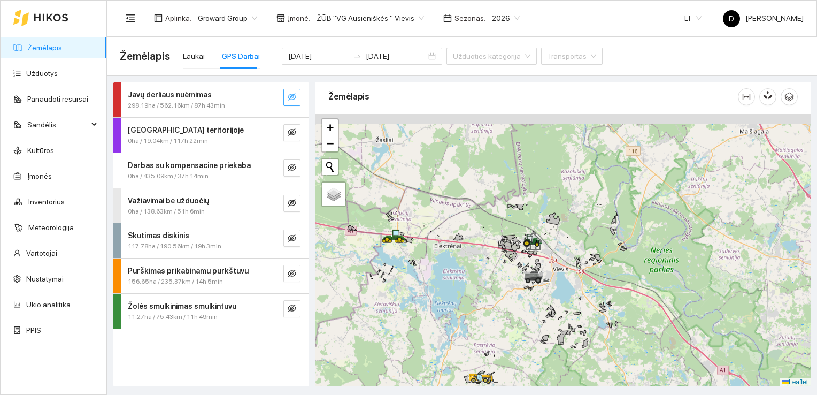
drag, startPoint x: 543, startPoint y: 168, endPoint x: 523, endPoint y: 285, distance: 118.8
click at [523, 285] on div at bounding box center [562, 250] width 495 height 273
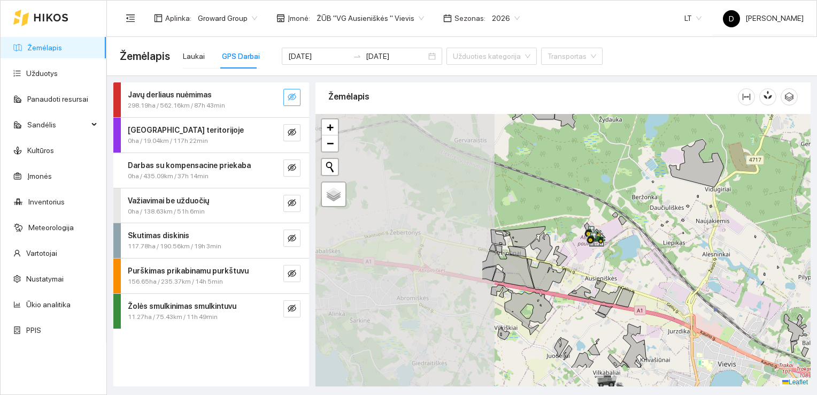
drag, startPoint x: 449, startPoint y: 302, endPoint x: 662, endPoint y: 256, distance: 218.1
click at [662, 256] on div at bounding box center [562, 250] width 495 height 273
